Goal: Task Accomplishment & Management: Manage account settings

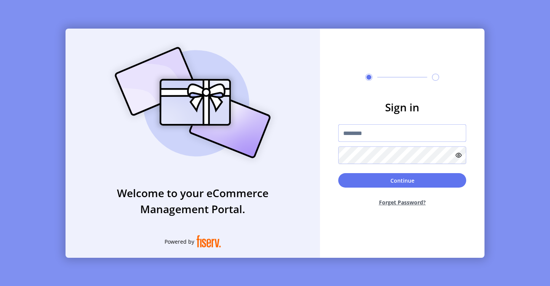
click at [373, 132] on input "text" at bounding box center [402, 133] width 128 height 18
paste input "**********"
type input "**********"
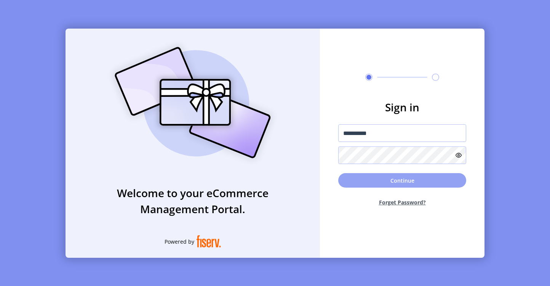
click at [375, 183] on button "Continue" at bounding box center [402, 180] width 128 height 14
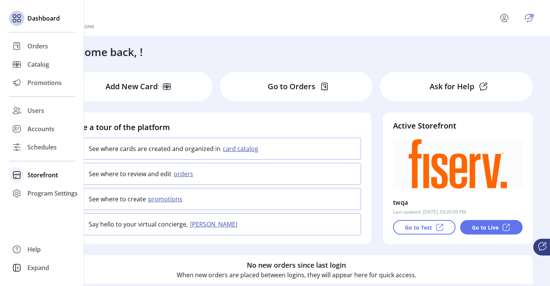
click at [34, 177] on span "Storefront" at bounding box center [42, 174] width 30 height 9
click at [42, 225] on div "Program Settings" at bounding box center [42, 217] width 66 height 18
click at [41, 215] on div "Dashboard Orders Catalog Promotions Users Accounts Schedules Storefront Configu…" at bounding box center [42, 143] width 84 height 286
click at [42, 213] on div "Templates" at bounding box center [42, 208] width 66 height 12
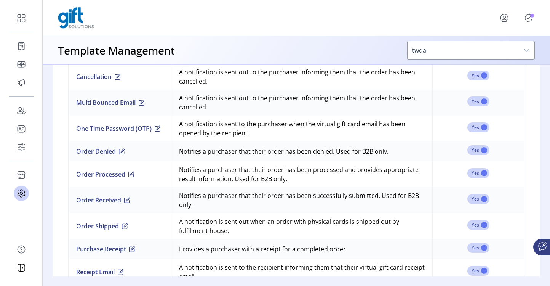
scroll to position [629, 0]
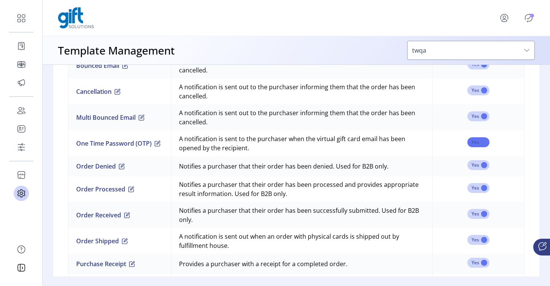
click at [471, 144] on span at bounding box center [479, 142] width 22 height 10
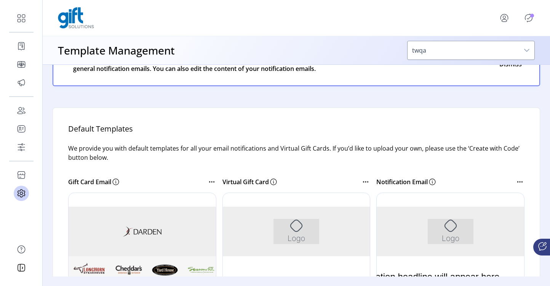
scroll to position [0, 0]
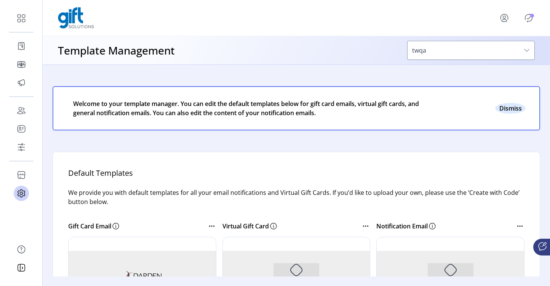
click at [509, 108] on button "Close" at bounding box center [510, 108] width 30 height 11
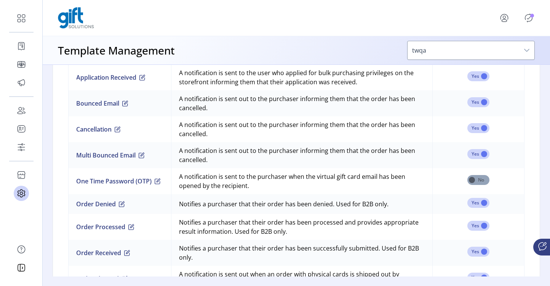
scroll to position [534, 0]
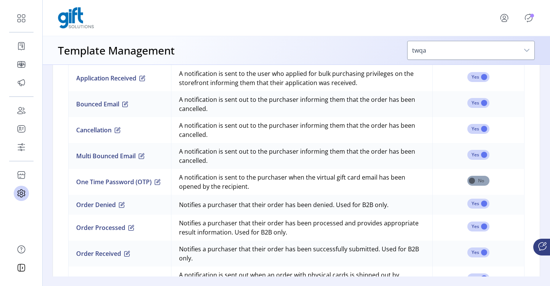
click at [477, 184] on span at bounding box center [479, 181] width 22 height 10
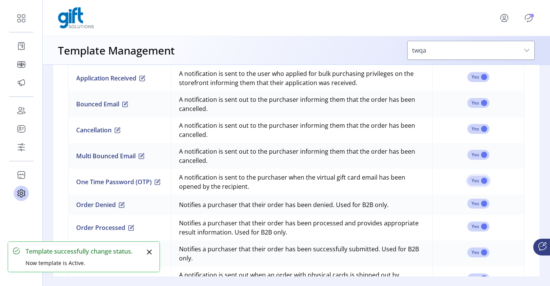
click at [503, 18] on icon "menu" at bounding box center [505, 18] width 12 height 12
click at [486, 48] on span "Sign Out" at bounding box center [489, 51] width 57 height 6
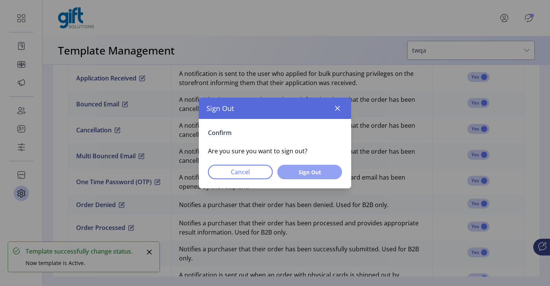
click at [333, 168] on button "Sign Out" at bounding box center [309, 172] width 65 height 14
